Goal: Communication & Community: Ask a question

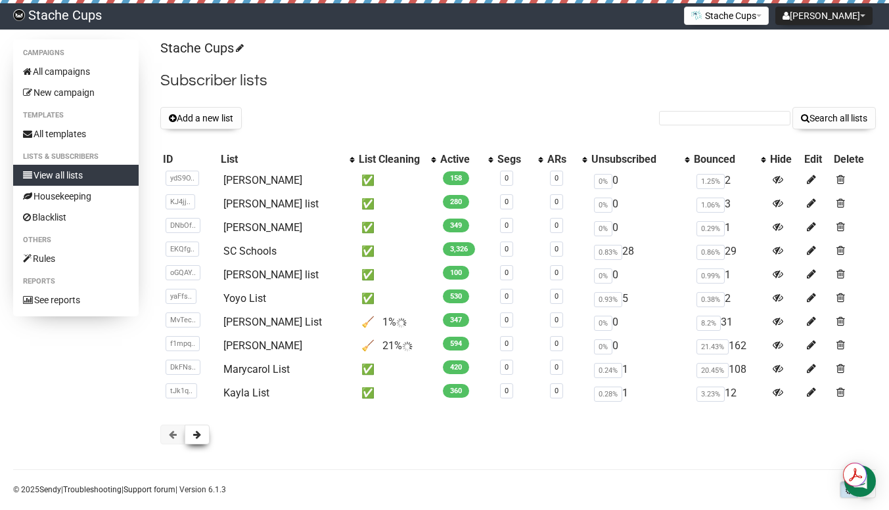
click at [203, 430] on button at bounding box center [197, 435] width 25 height 20
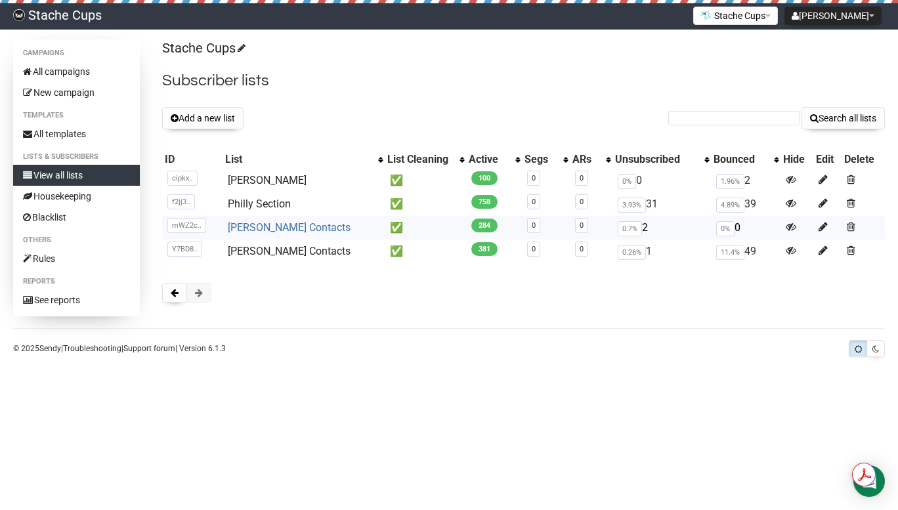
click at [292, 225] on link "Andrew Lamie Contacts" at bounding box center [289, 227] width 123 height 12
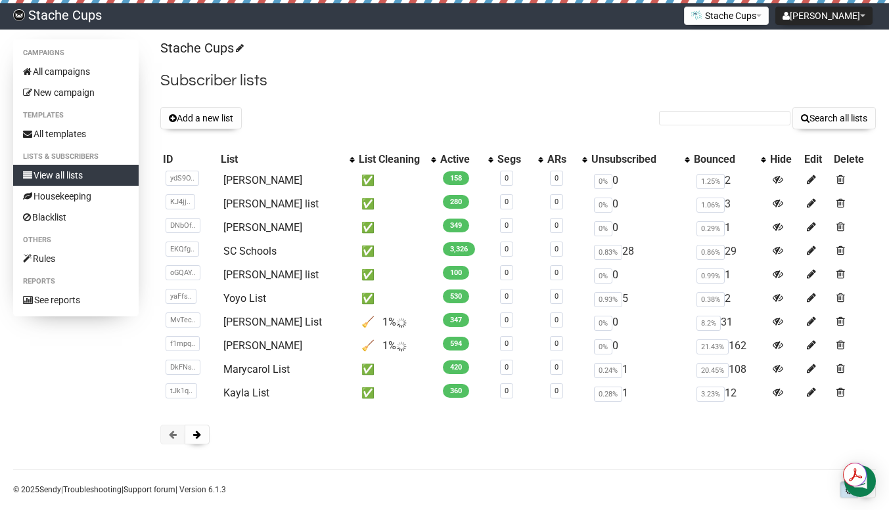
scroll to position [19, 0]
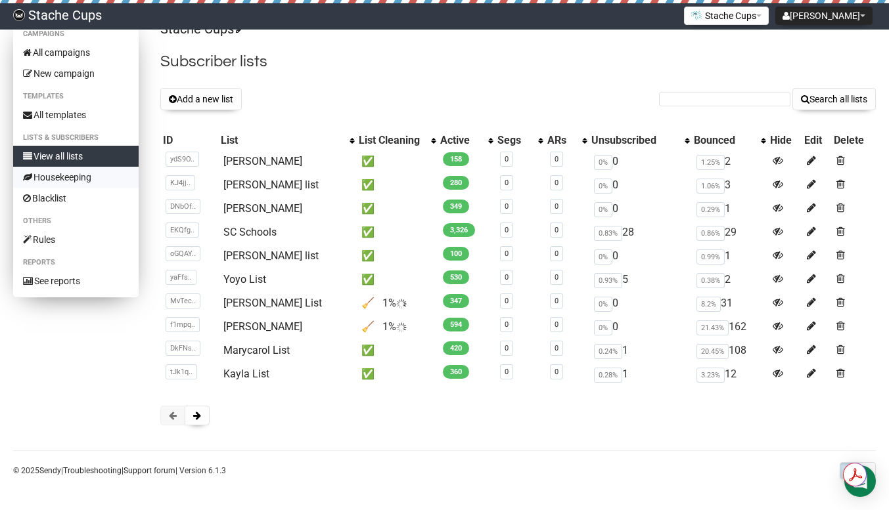
click at [66, 183] on link "Housekeeping" at bounding box center [75, 177] width 125 height 21
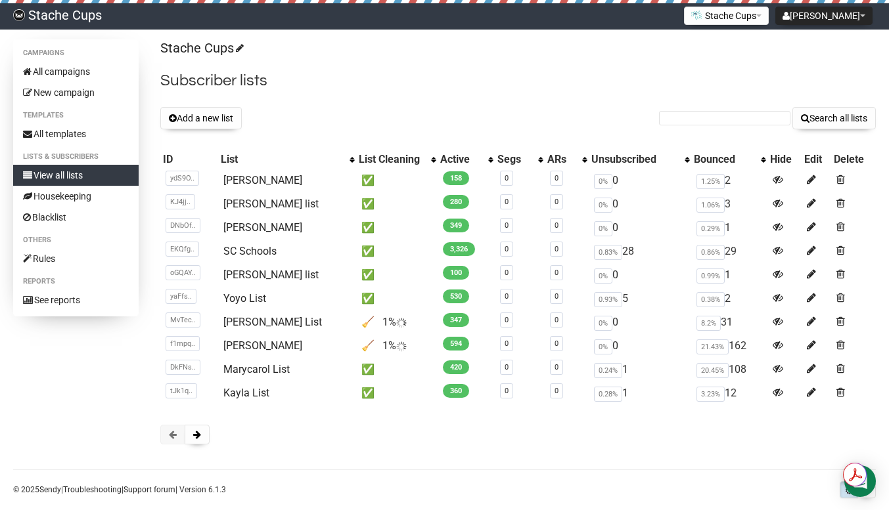
click at [359, 159] on div "List Cleaning" at bounding box center [392, 159] width 66 height 13
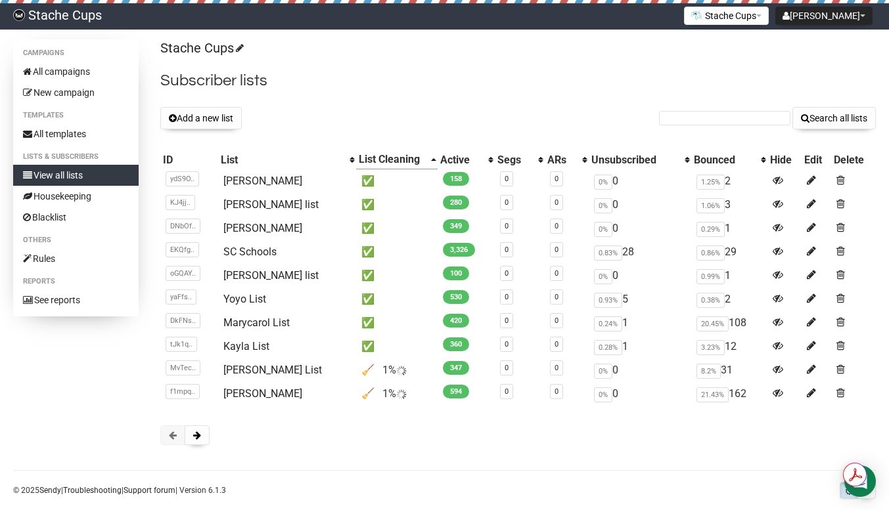
click at [359, 159] on div "List Cleaning" at bounding box center [392, 159] width 66 height 13
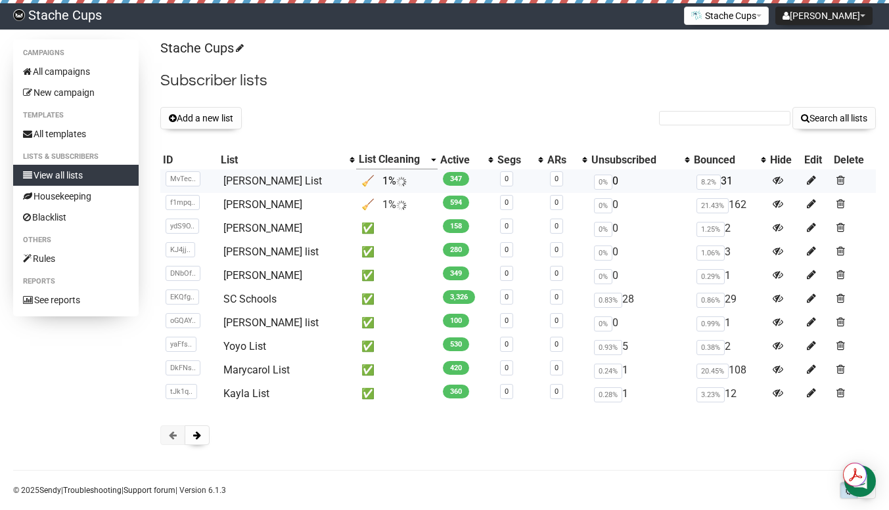
click at [365, 184] on td "🧹 1%" at bounding box center [396, 181] width 81 height 24
click at [807, 180] on icon at bounding box center [811, 180] width 9 height 11
click at [66, 74] on link "All campaigns" at bounding box center [75, 71] width 125 height 21
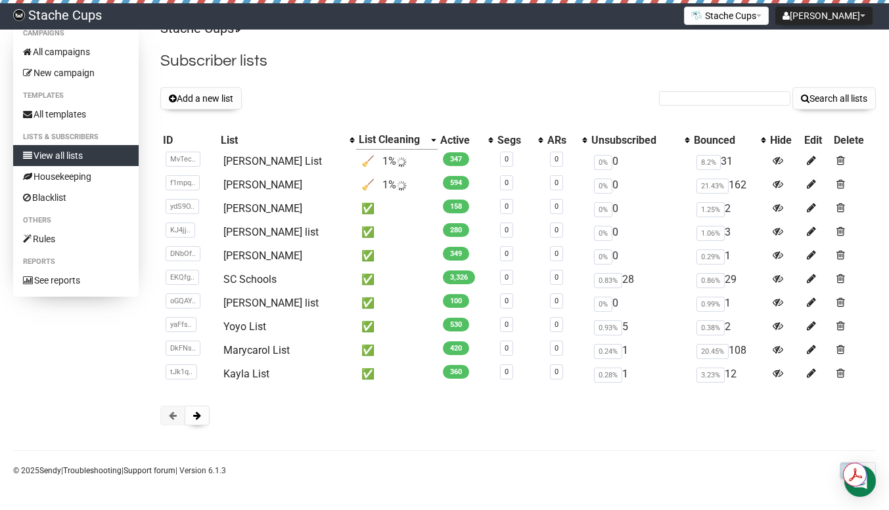
scroll to position [19, 0]
click at [867, 491] on div "Open Intercom Messenger" at bounding box center [860, 481] width 35 height 35
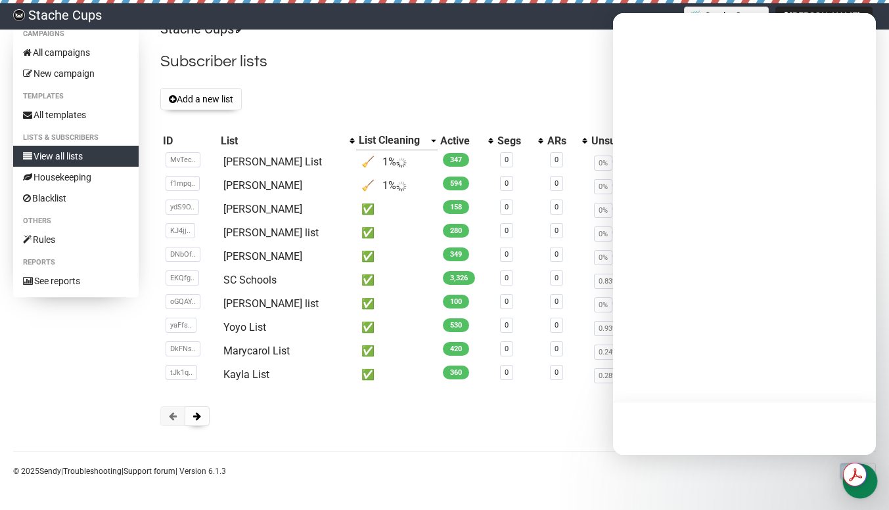
scroll to position [0, 0]
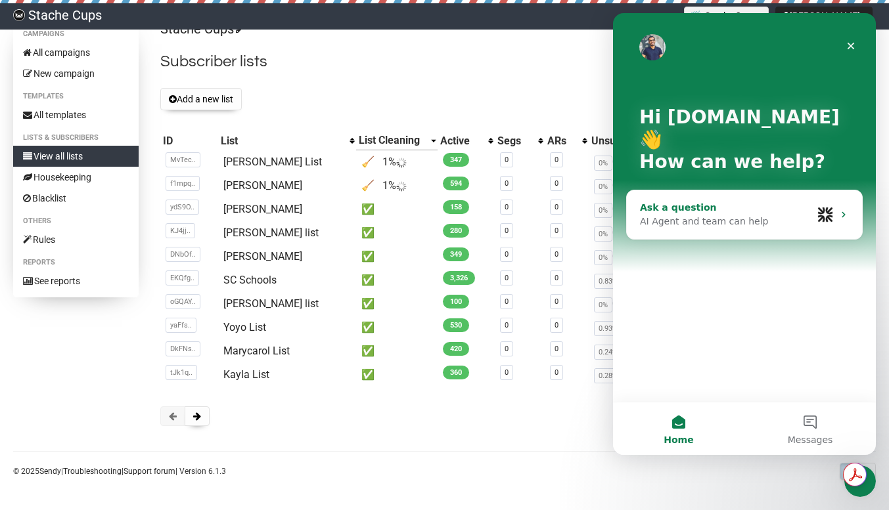
click at [701, 216] on div "AI Agent and team can help" at bounding box center [726, 222] width 172 height 14
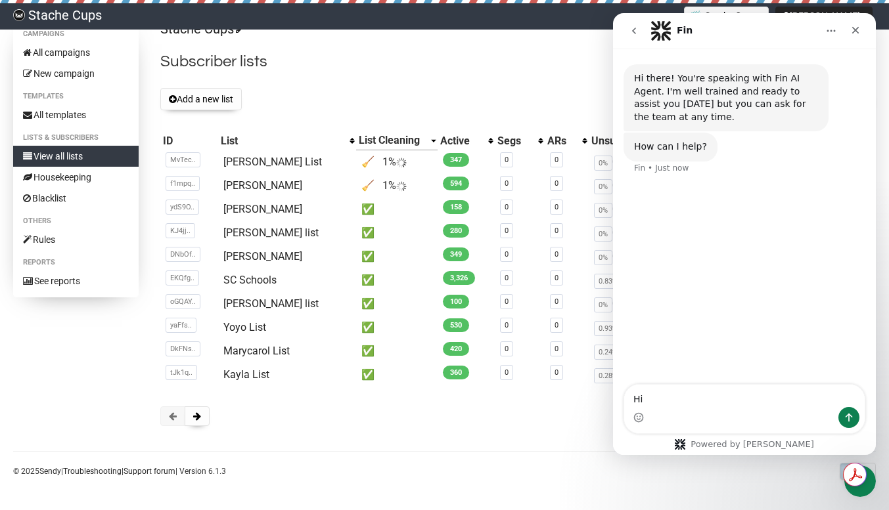
type textarea "H"
type textarea "M"
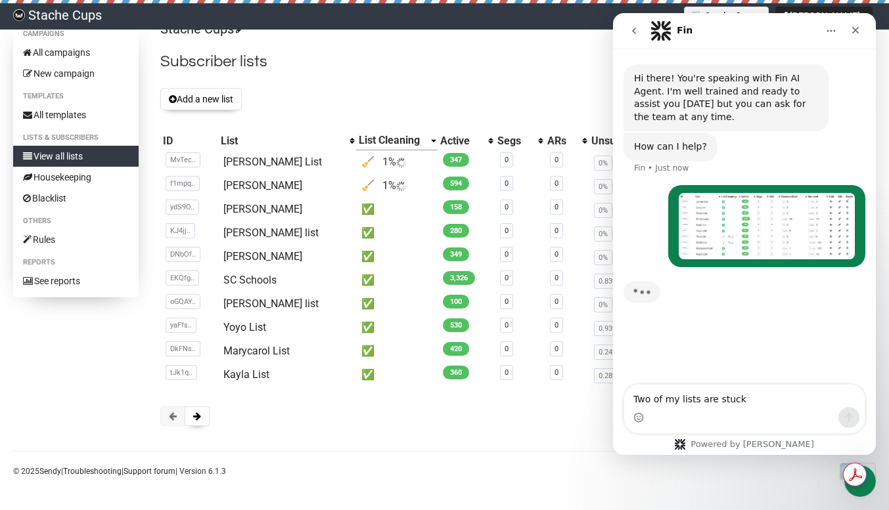
type textarea "Two of my lists are stuck"
type textarea "Two of my lists are stuck "cleaning""
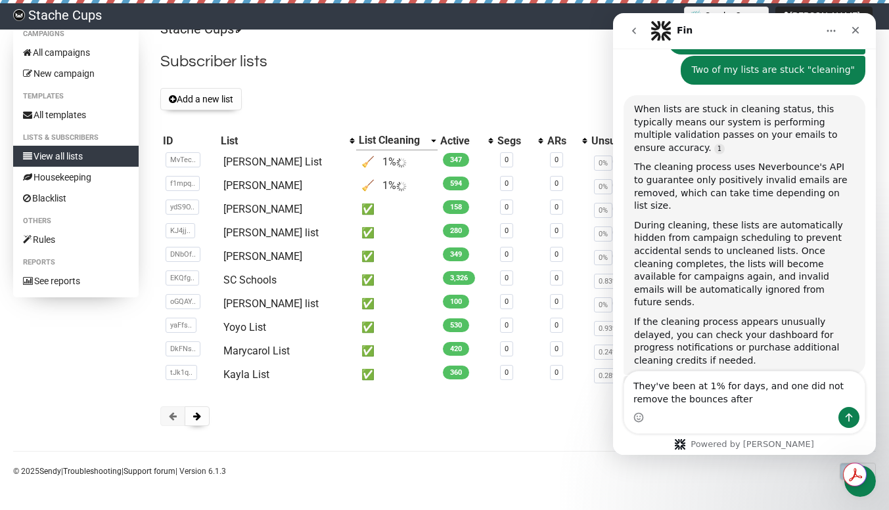
scroll to position [209, 0]
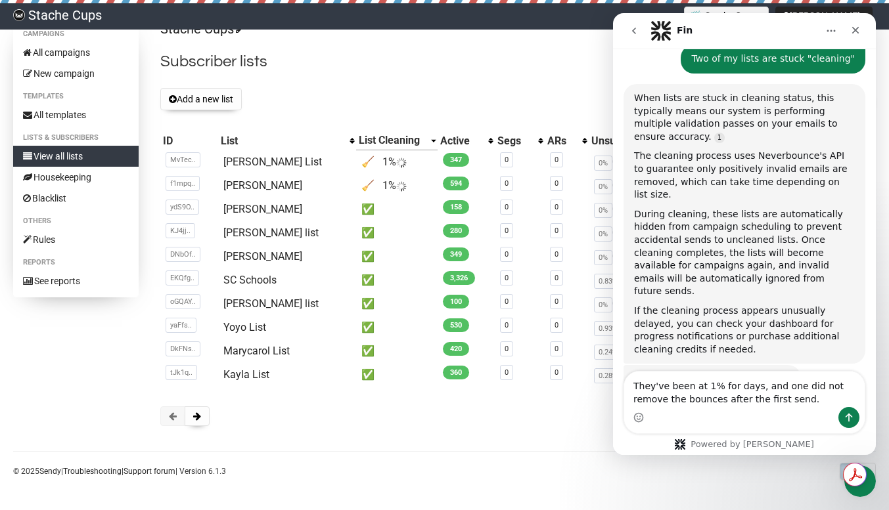
click at [632, 386] on textarea "They've been at 1% for days, and one did not remove the bounces after the first…" at bounding box center [744, 389] width 240 height 35
click at [803, 399] on textarea "No. They've been at 1% for days, and one did not remove the bounces after the f…" at bounding box center [744, 389] width 240 height 35
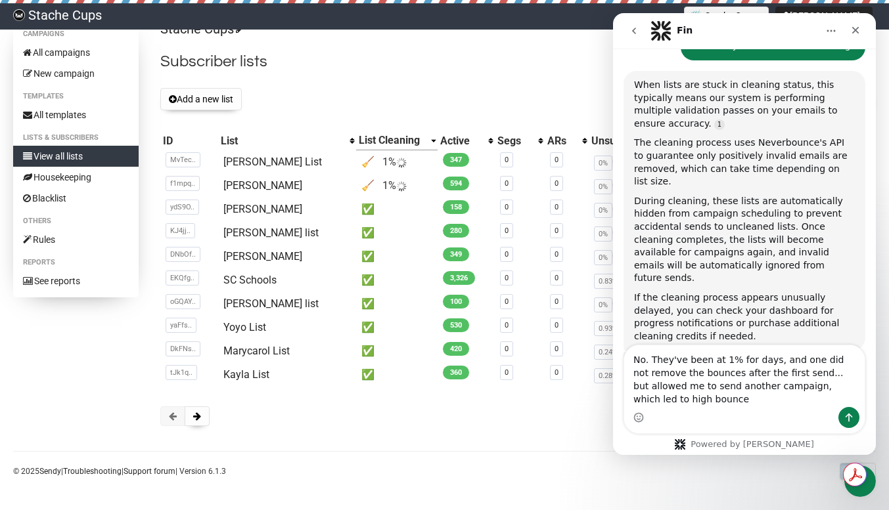
scroll to position [225, 0]
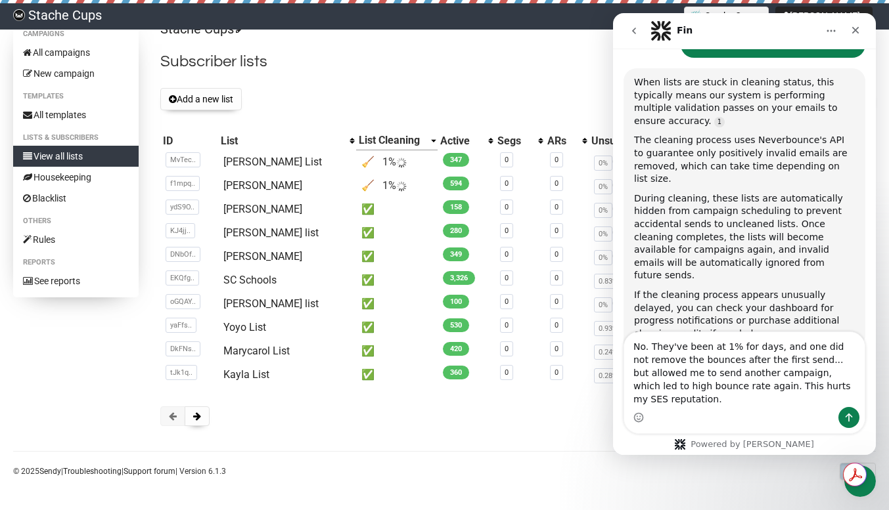
drag, startPoint x: 830, startPoint y: 400, endPoint x: 650, endPoint y: 347, distance: 187.7
click at [650, 347] on textarea "No. They've been at 1% for days, and one did not remove the bounces after the f…" at bounding box center [744, 369] width 240 height 75
type textarea "No. They've been at 1% for days, and one did not remove the bounces after the f…"
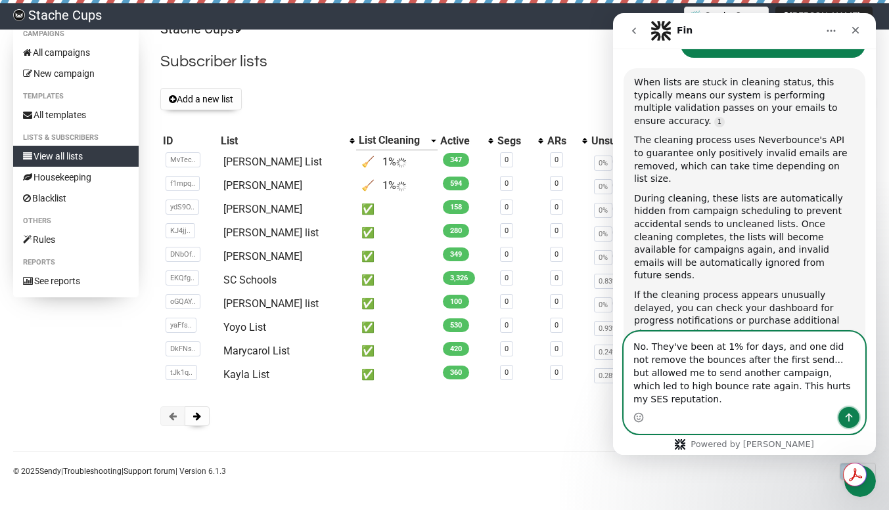
click at [849, 422] on icon "Send a message…" at bounding box center [848, 417] width 11 height 11
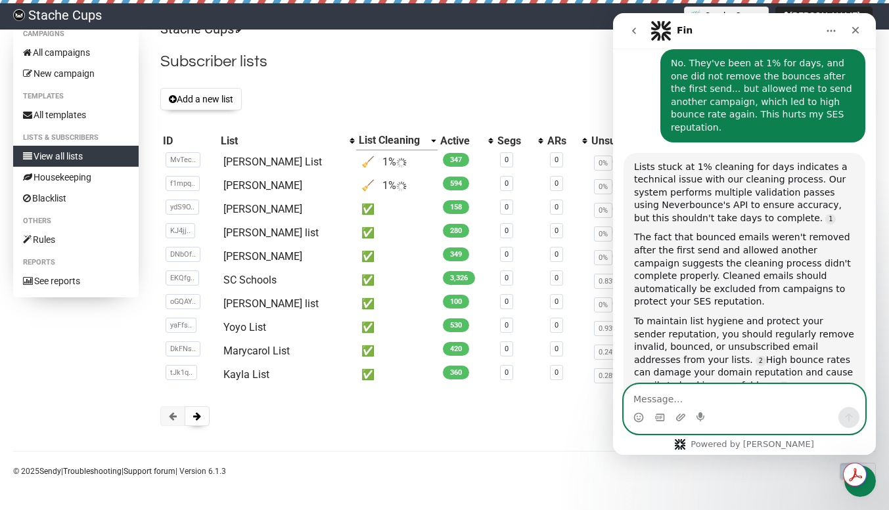
scroll to position [577, 0]
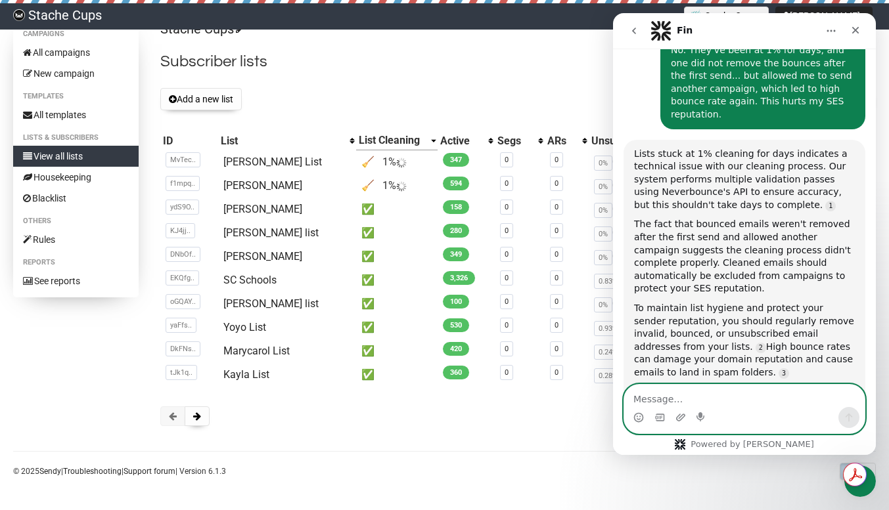
click at [705, 397] on textarea "Message…" at bounding box center [744, 396] width 240 height 22
type textarea "Agent"
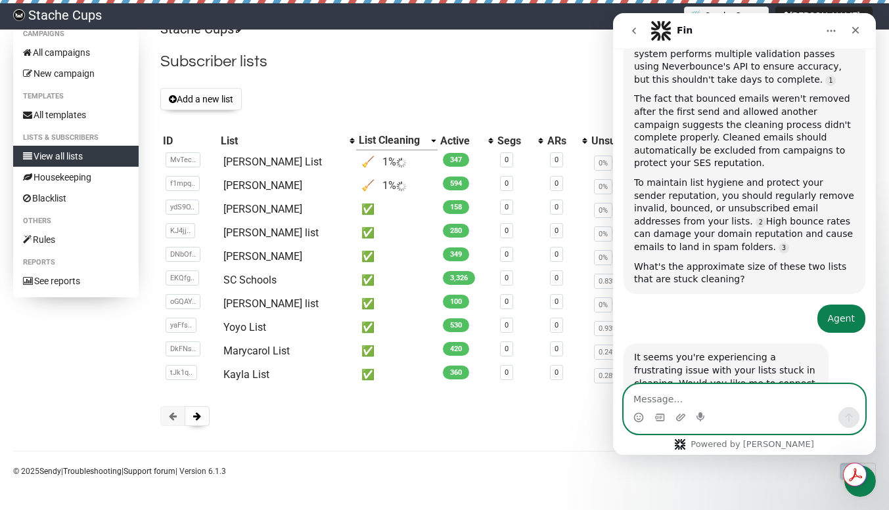
scroll to position [707, 0]
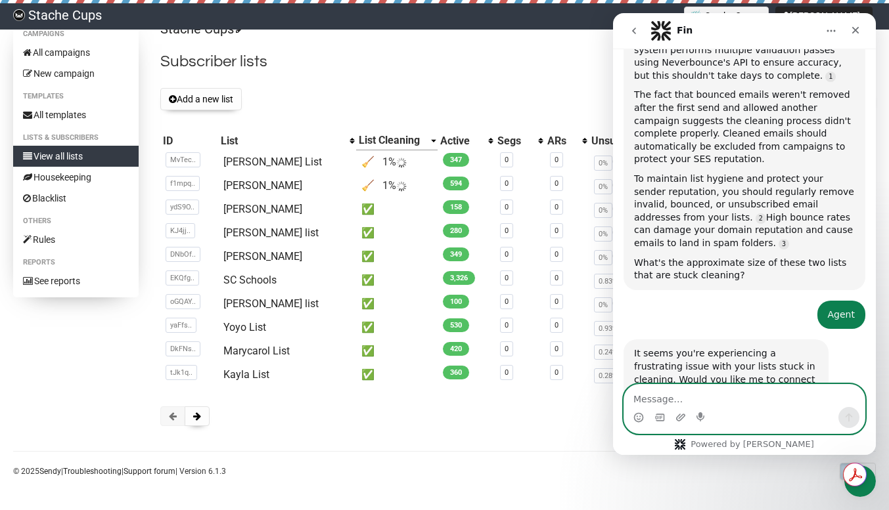
type textarea "Y"
type textarea "Human"
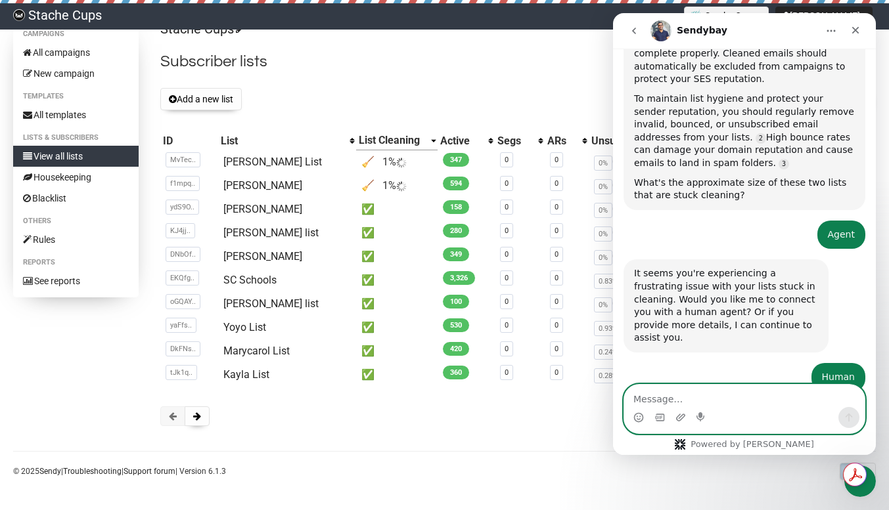
scroll to position [822, 0]
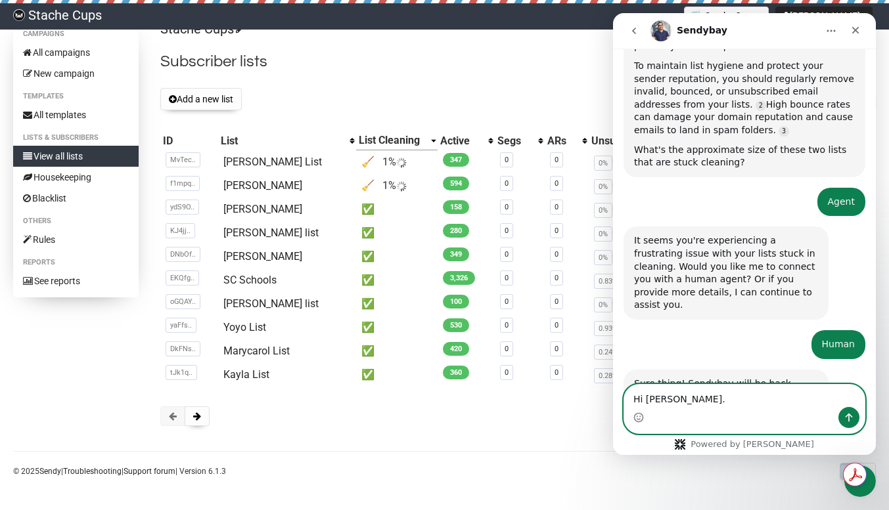
paste textarea "They've been at 1% for days, and one did not remove the bounces after the first…"
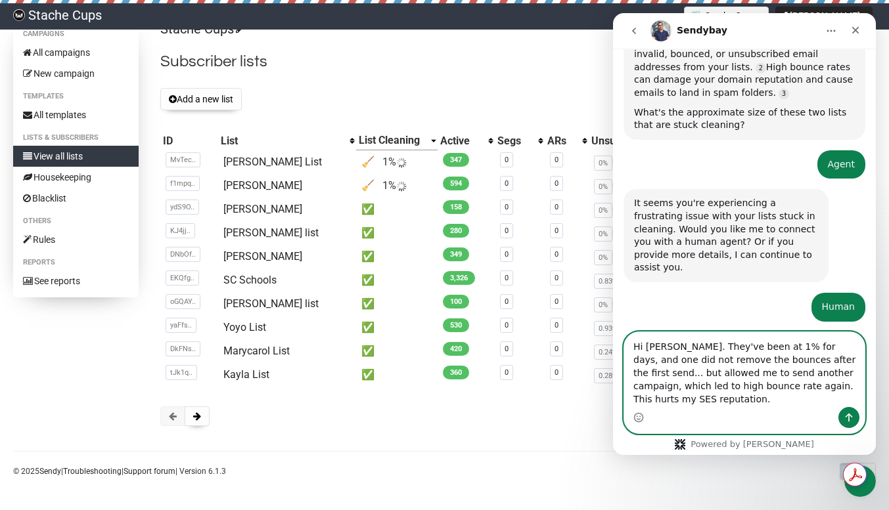
scroll to position [861, 0]
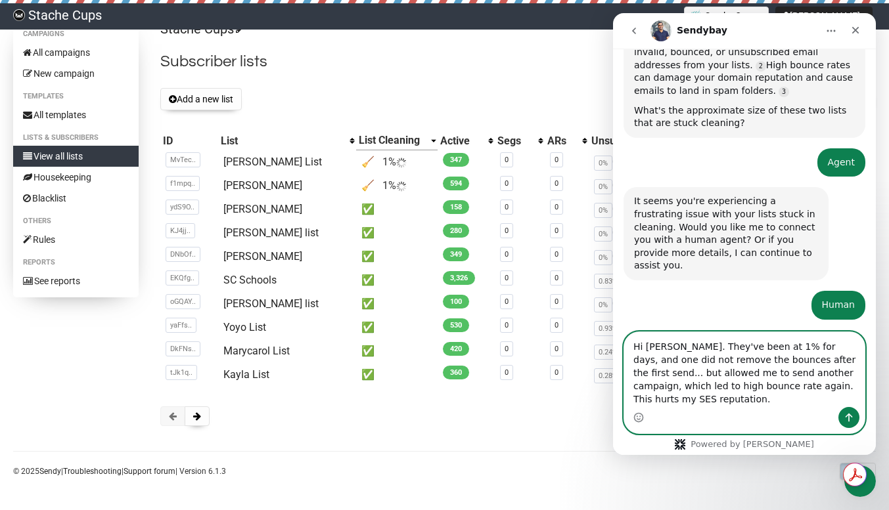
click at [680, 350] on textarea "Hi Apoorv. They've been at 1% for days, and one did not remove the bounces afte…" at bounding box center [744, 369] width 240 height 75
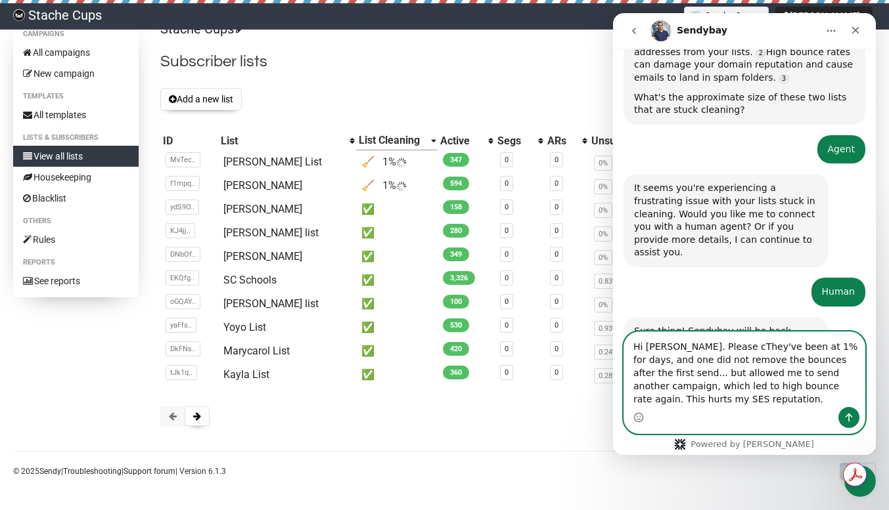
scroll to position [874, 0]
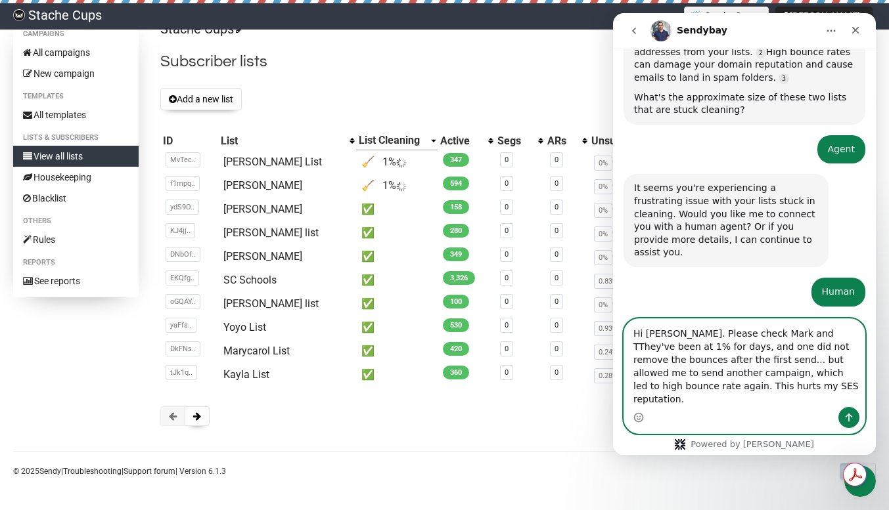
click at [778, 355] on textarea "Hi Apoorv. Please check Mark and TThey've been at 1% for days, and one did not …" at bounding box center [744, 363] width 240 height 88
click at [771, 347] on textarea "Hi Apoorv. Please check Mark and TThey've been at 1% for days, and one did not …" at bounding box center [744, 363] width 240 height 88
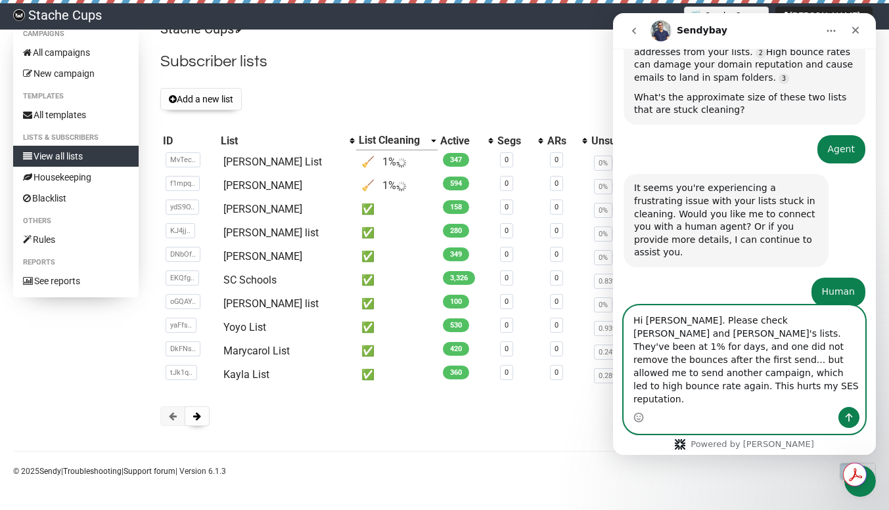
click at [680, 359] on textarea "Hi Apoorv. Please check Mark and Tara's lists. They've been at 1% for days, and…" at bounding box center [744, 356] width 240 height 101
click at [789, 364] on textarea "Hi Apoorv. Please check Mark and Tara's lists. They've been at 1% cleaning for …" at bounding box center [744, 356] width 240 height 101
click at [720, 376] on textarea "Hi Apoorv. Please check Mark and Tara's lists. They've been at 1% cleaning for …" at bounding box center [744, 356] width 240 height 101
click at [793, 376] on textarea "Hi Apoorv. Please check Mark and Tara's lists. They've been at 1% cleaning for …" at bounding box center [744, 356] width 240 height 101
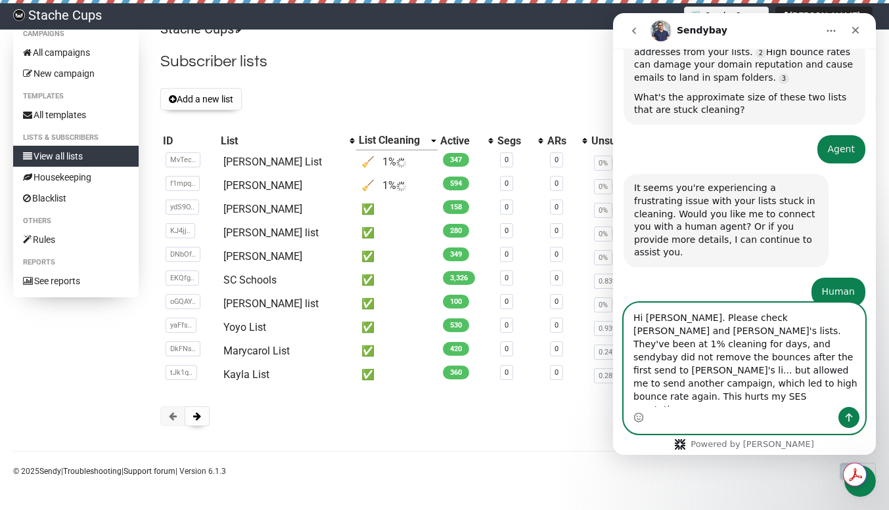
scroll to position [887, 0]
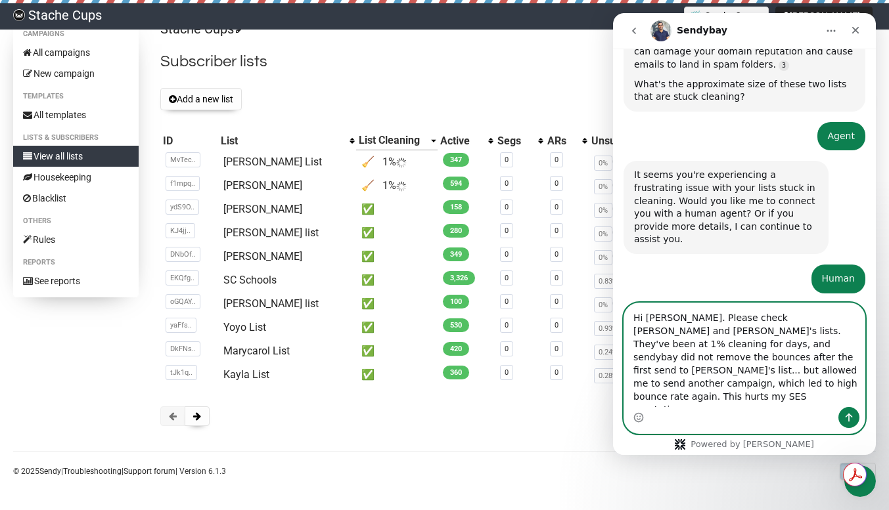
drag, startPoint x: 805, startPoint y: 374, endPoint x: 847, endPoint y: 361, distance: 44.7
click at [847, 361] on textarea "Hi Apoorv. Please check Mark and Tara's lists. They've been at 1% cleaning for …" at bounding box center [744, 355] width 240 height 104
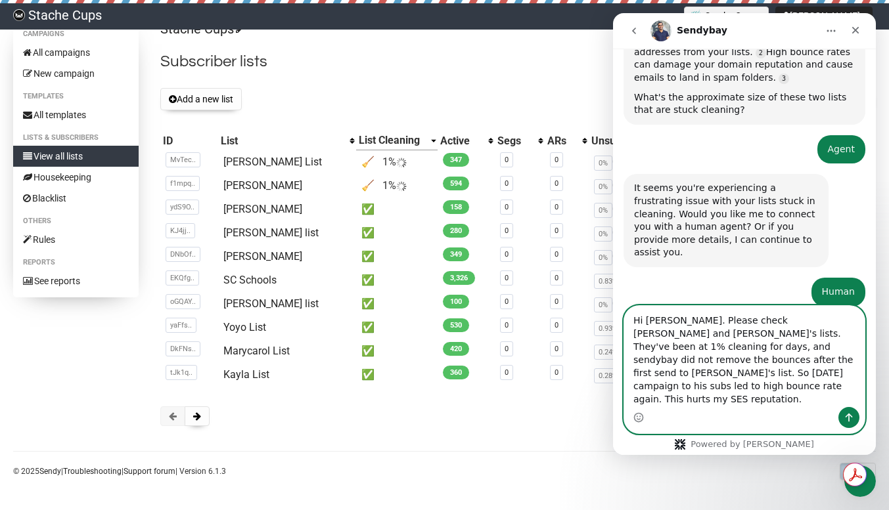
click at [804, 398] on textarea "Hi Apoorv. Please check Mark and Tara's lists. They've been at 1% cleaning for …" at bounding box center [744, 356] width 240 height 101
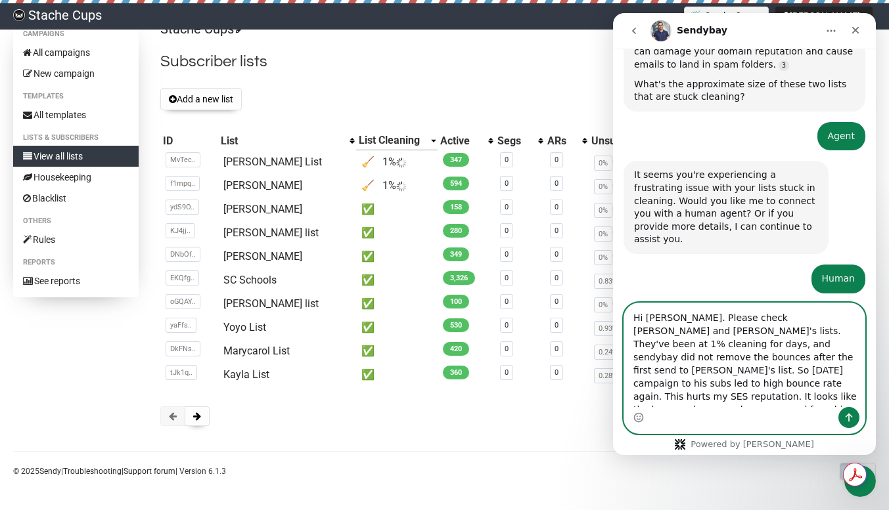
scroll to position [900, 0]
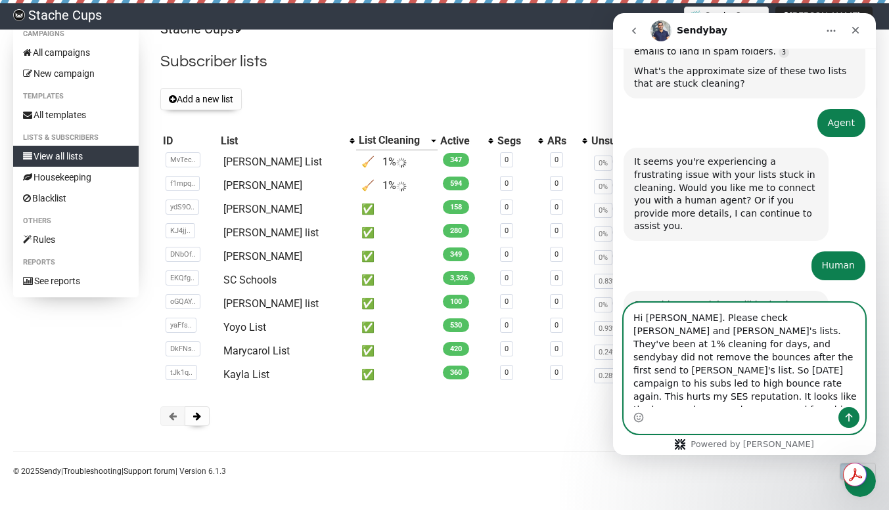
paste textarea "They've been at 1% for days, and one did not remove the bounces after the first…"
type textarea "Hi [PERSON_NAME]. Please check [PERSON_NAME] and [PERSON_NAME]'s lists. They've…"
click at [799, 387] on textarea "Hi [PERSON_NAME]. Please check [PERSON_NAME] and [PERSON_NAME]'s lists. They've…" at bounding box center [744, 355] width 240 height 104
click at [802, 399] on textarea "Hi [PERSON_NAME]. Please check [PERSON_NAME] and [PERSON_NAME]'s lists. They've…" at bounding box center [744, 355] width 240 height 104
click at [856, 416] on button "Send a message…" at bounding box center [848, 417] width 21 height 21
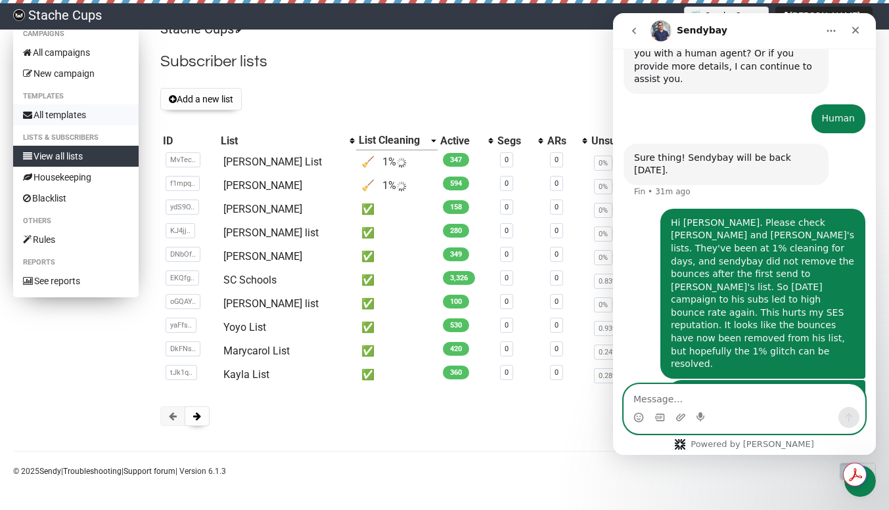
scroll to position [0, 0]
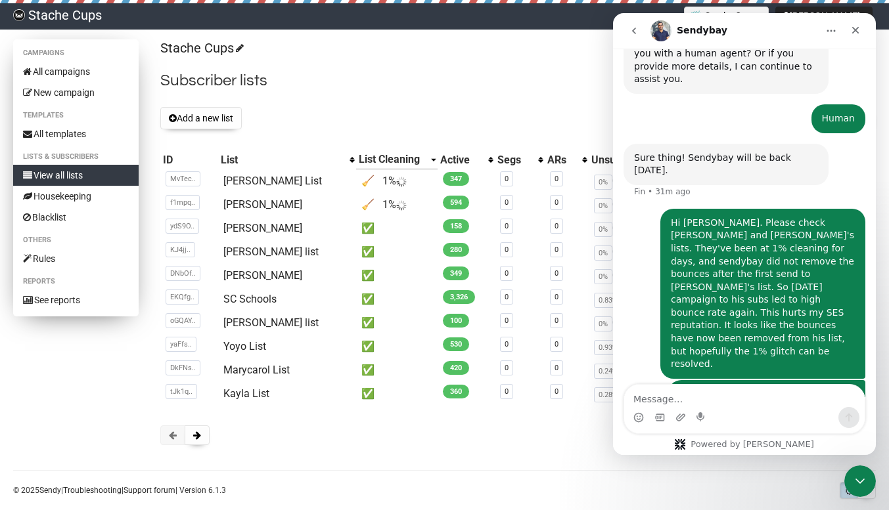
click at [67, 174] on link "View all lists" at bounding box center [75, 175] width 125 height 21
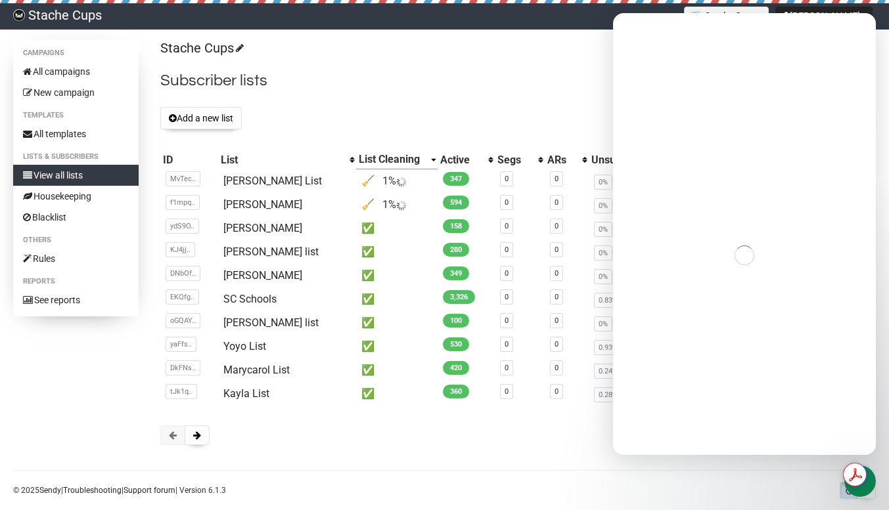
click at [598, 56] on p "Stache Cups" at bounding box center [517, 48] width 715 height 18
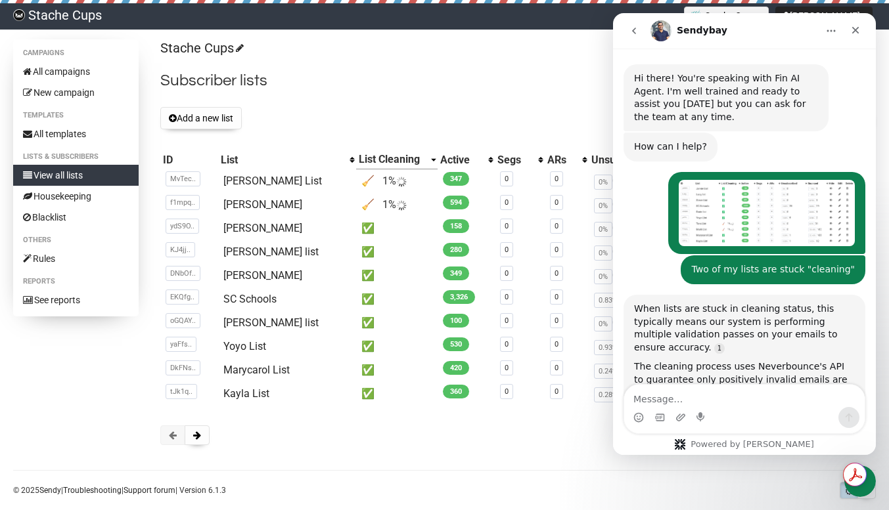
scroll to position [1048, 0]
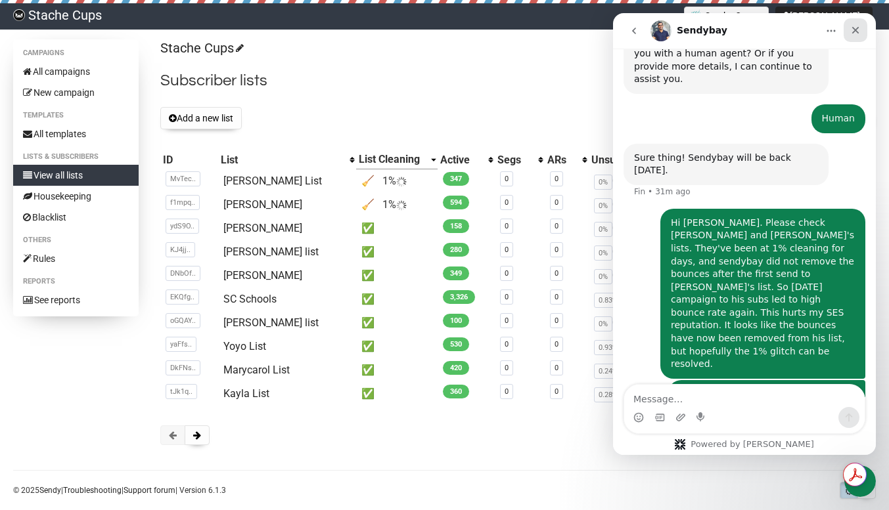
click at [856, 29] on icon "Close" at bounding box center [855, 30] width 7 height 7
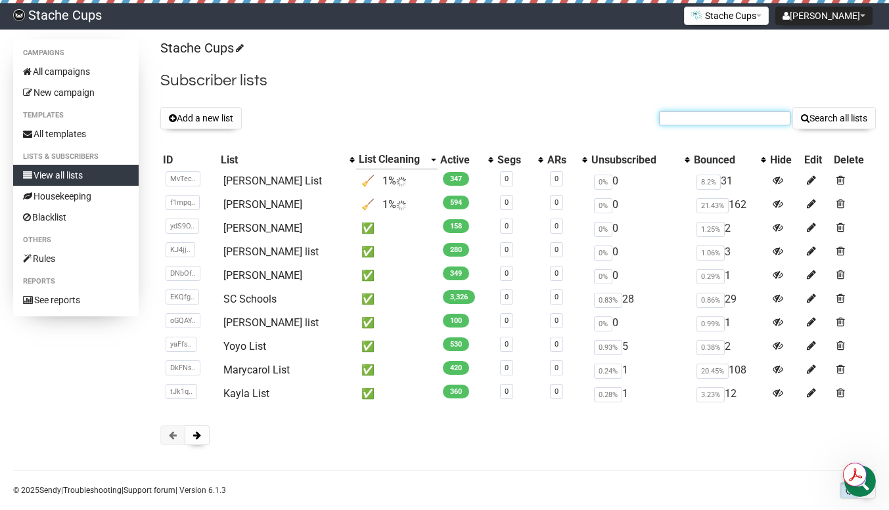
click at [688, 121] on input "text" at bounding box center [724, 118] width 131 height 14
paste input "[EMAIL_ADDRESS][DOMAIN_NAME]"
type input "[EMAIL_ADDRESS][DOMAIN_NAME]"
click at [836, 120] on button "Search all lists" at bounding box center [833, 118] width 83 height 22
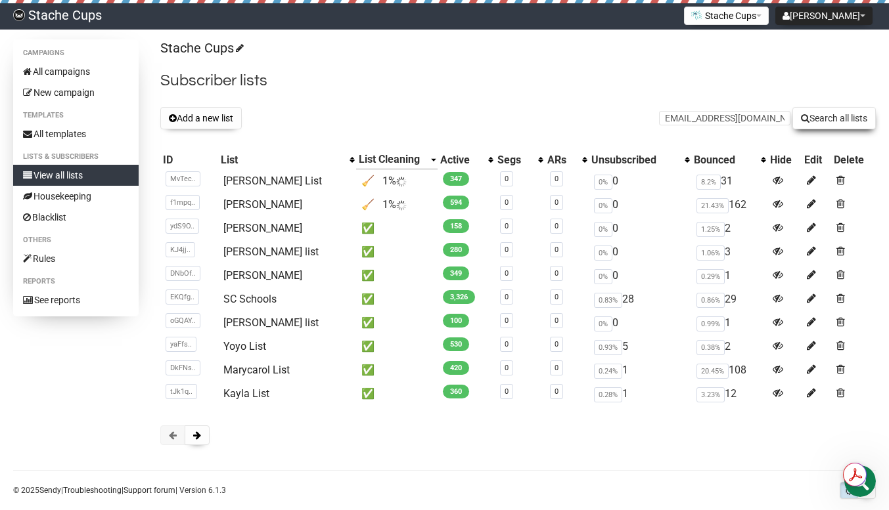
scroll to position [0, 0]
